Goal: Browse casually: Explore the website without a specific task or goal

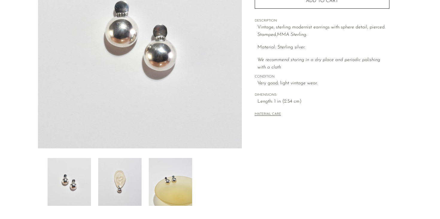
scroll to position [171, 0]
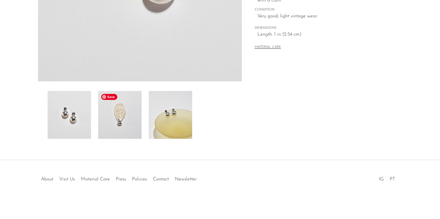
click at [125, 114] on img at bounding box center [119, 115] width 43 height 48
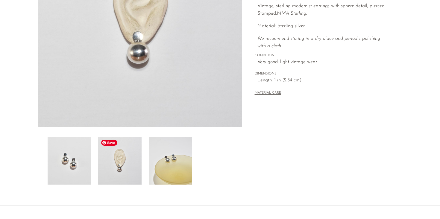
scroll to position [61, 0]
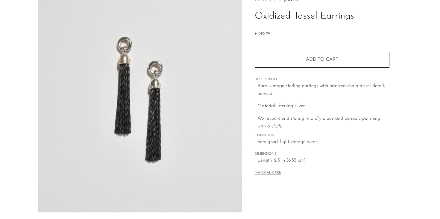
scroll to position [119, 0]
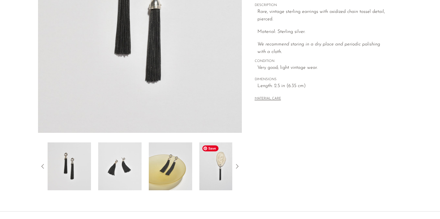
click at [227, 174] on img at bounding box center [221, 167] width 43 height 48
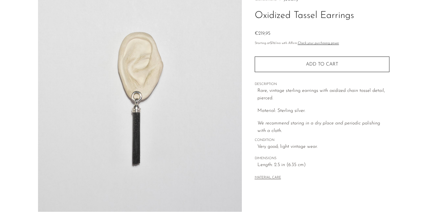
scroll to position [26, 0]
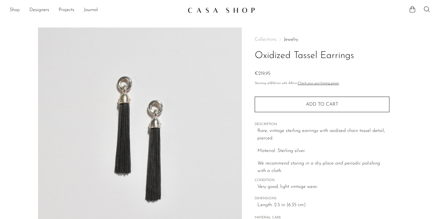
click at [13, 10] on link "Shop" at bounding box center [15, 10] width 10 height 8
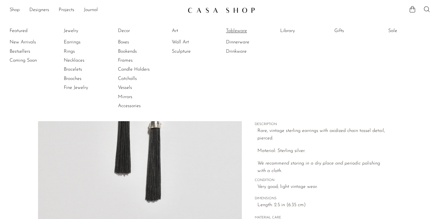
click at [235, 30] on link "Tableware" at bounding box center [248, 31] width 45 height 7
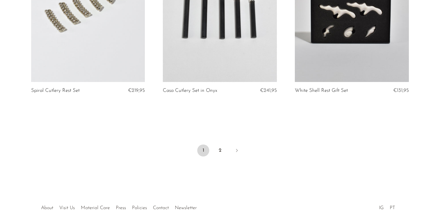
scroll to position [2217, 0]
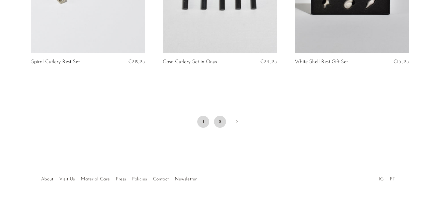
click at [221, 124] on link "2" at bounding box center [220, 122] width 12 height 12
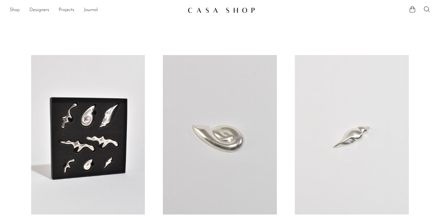
click at [15, 10] on link "Shop" at bounding box center [15, 10] width 10 height 8
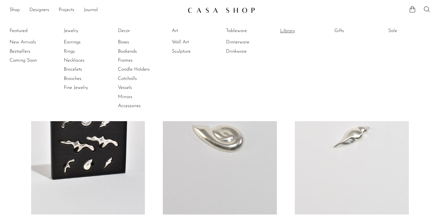
click at [288, 31] on link "Library" at bounding box center [302, 31] width 45 height 7
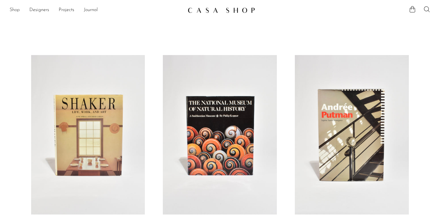
click at [18, 10] on link "Shop" at bounding box center [15, 10] width 10 height 8
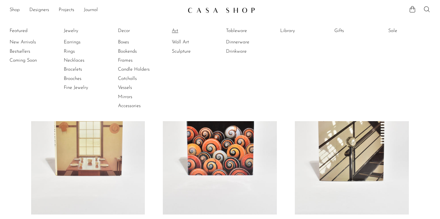
click at [177, 31] on link "Art" at bounding box center [194, 31] width 45 height 7
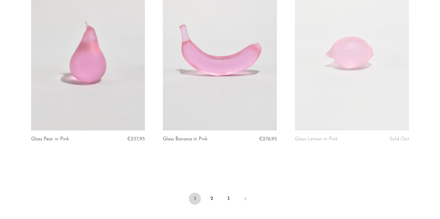
scroll to position [2168, 0]
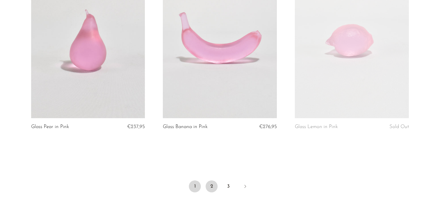
click at [212, 181] on link "2" at bounding box center [212, 187] width 12 height 12
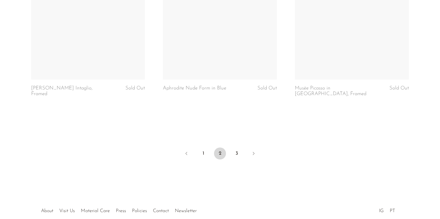
scroll to position [2228, 0]
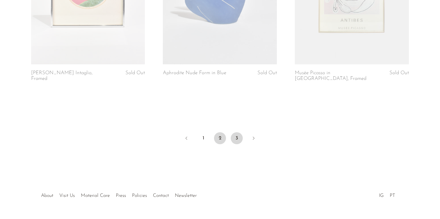
click at [236, 132] on link "3" at bounding box center [237, 138] width 12 height 12
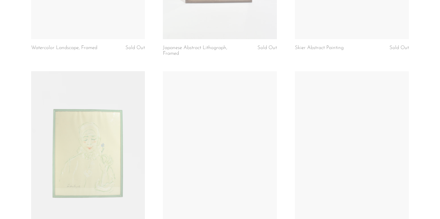
scroll to position [747, 0]
